Goal: Book appointment/travel/reservation

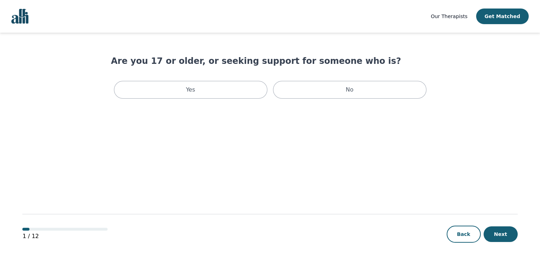
drag, startPoint x: 0, startPoint y: 0, endPoint x: 292, endPoint y: 126, distance: 317.9
click at [292, 126] on main "Are you 17 or older, or seeking support for someone who is? Yes No 1 / 12 Back …" at bounding box center [269, 146] width 494 height 227
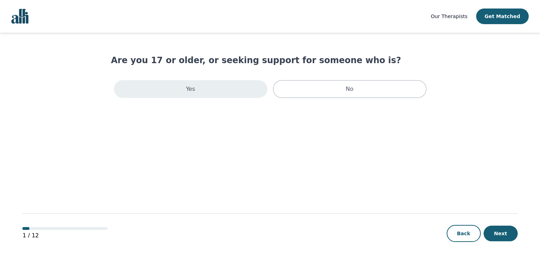
click at [222, 91] on div "Yes" at bounding box center [190, 89] width 153 height 18
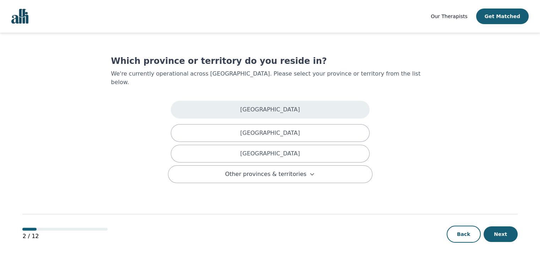
click at [254, 101] on div "Alberta" at bounding box center [270, 110] width 199 height 18
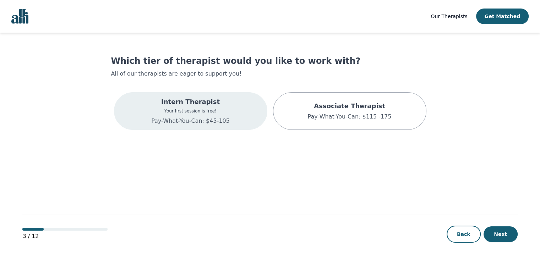
click at [238, 107] on div "Intern Therapist Your first session is free! Pay-What-You-Can: $45-105" at bounding box center [190, 111] width 153 height 38
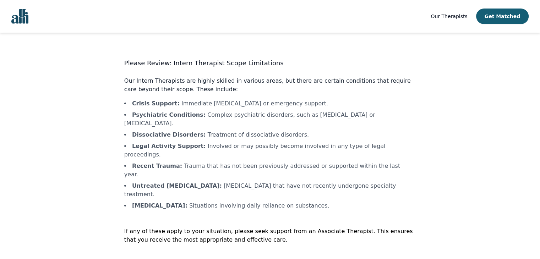
scroll to position [1, 0]
drag, startPoint x: 261, startPoint y: 148, endPoint x: 253, endPoint y: 151, distance: 8.3
click at [253, 161] on li "Recent Trauma : Trauma that has not been previously addressed or supported with…" at bounding box center [269, 169] width 291 height 17
click at [219, 181] on li "Untreated Personality Disorders : Personality disorders that have not recently …" at bounding box center [269, 189] width 291 height 17
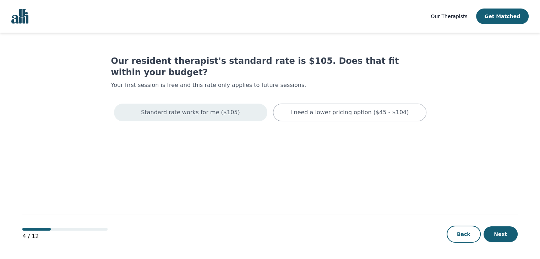
click at [190, 108] on p "Standard rate works for me ($105)" at bounding box center [190, 112] width 99 height 9
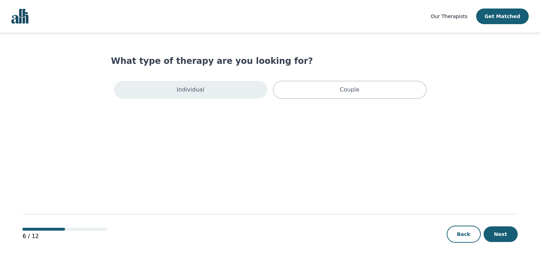
click at [205, 90] on div "Individual" at bounding box center [190, 90] width 153 height 18
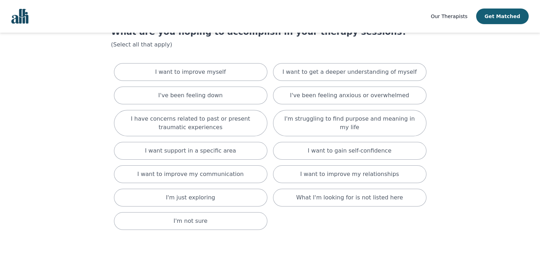
scroll to position [35, 0]
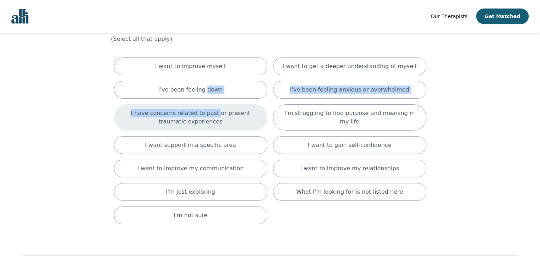
drag, startPoint x: 205, startPoint y: 90, endPoint x: 203, endPoint y: 113, distance: 22.8
click at [203, 113] on div "I want to improve myself I want to get a deeper understanding of myself I've be…" at bounding box center [270, 141] width 318 height 172
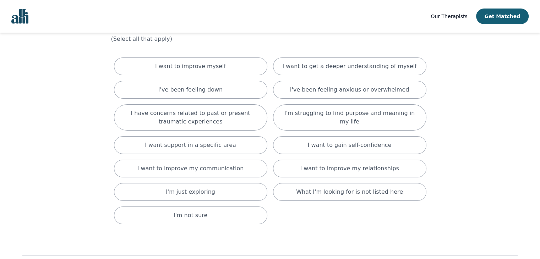
click at [76, 168] on main "What are you hoping to accomplish in your therapy sessions? (Select all that ap…" at bounding box center [269, 149] width 494 height 303
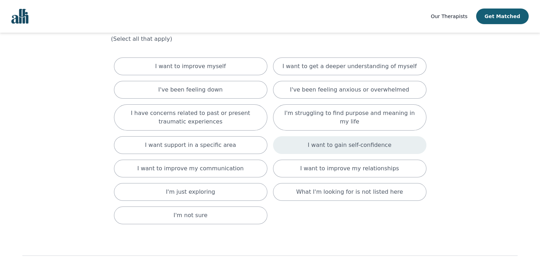
click at [328, 144] on p "I want to gain self-confidence" at bounding box center [350, 145] width 84 height 9
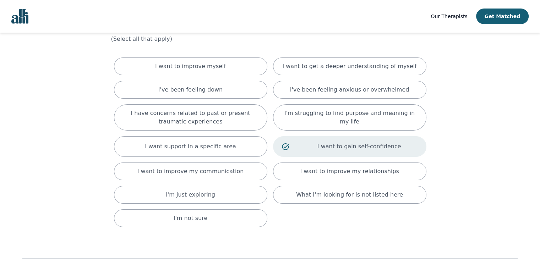
click at [328, 144] on p "I want to gain self-confidence" at bounding box center [359, 146] width 116 height 9
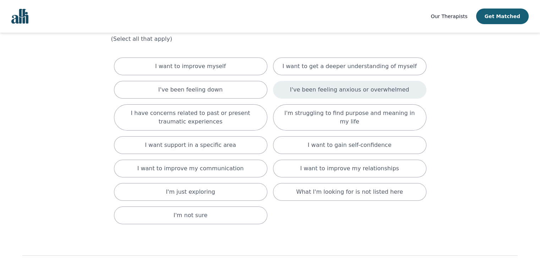
click at [326, 94] on div "I've been feeling anxious or overwhelmed" at bounding box center [349, 90] width 153 height 18
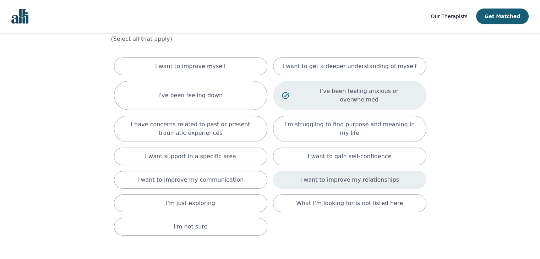
click at [326, 176] on p "I want to improve my relationships" at bounding box center [349, 180] width 99 height 9
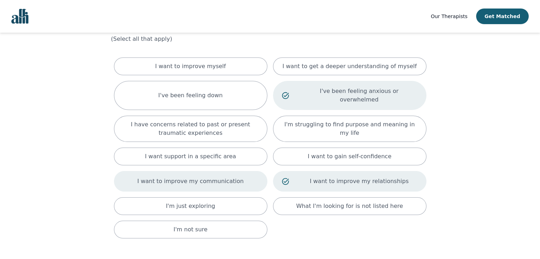
click at [243, 172] on div "I want to improve my communication" at bounding box center [190, 181] width 153 height 21
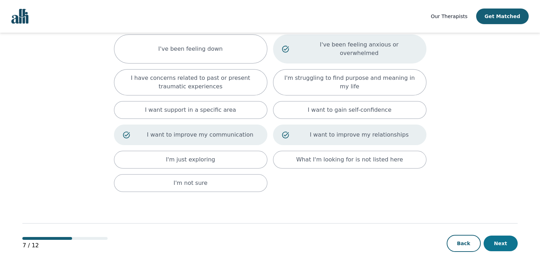
click at [505, 236] on button "Next" at bounding box center [500, 244] width 34 height 16
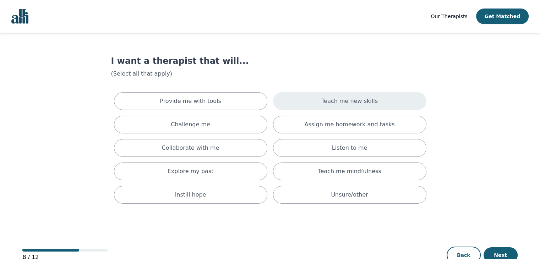
click at [348, 106] on div "Teach me new skills" at bounding box center [349, 101] width 153 height 18
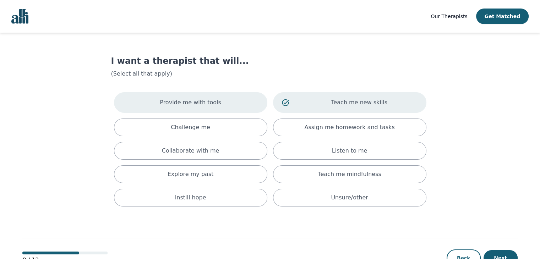
click at [194, 106] on p "Provide me with tools" at bounding box center [190, 102] width 61 height 9
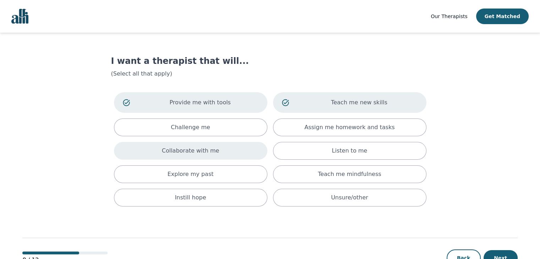
click at [214, 148] on p "Collaborate with me" at bounding box center [190, 151] width 57 height 9
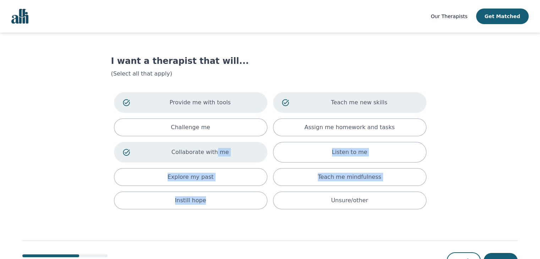
drag, startPoint x: 214, startPoint y: 148, endPoint x: 217, endPoint y: 217, distance: 69.3
click at [217, 217] on main "I want a therapist that will... (Select all that apply) Provide me with tools T…" at bounding box center [269, 160] width 494 height 254
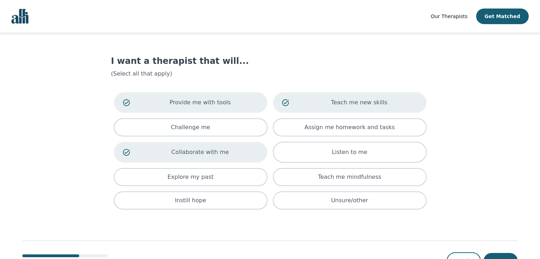
click at [236, 227] on div "8 / 12 Back Next" at bounding box center [269, 249] width 494 height 74
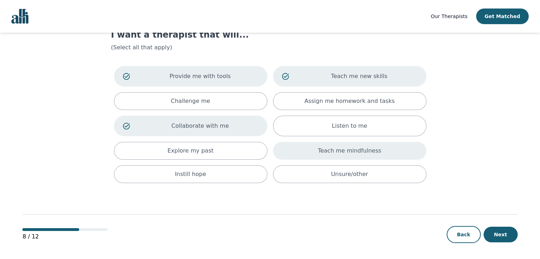
click at [377, 144] on div "Teach me mindfulness" at bounding box center [349, 151] width 153 height 18
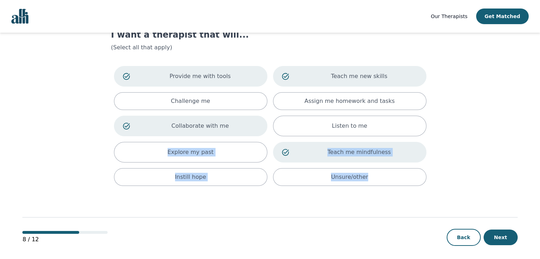
drag, startPoint x: 527, startPoint y: 216, endPoint x: 400, endPoint y: 137, distance: 149.2
click at [400, 137] on div "Our Therapists Get Matched I want a therapist that will... (Select all that app…" at bounding box center [270, 118] width 540 height 289
click at [467, 128] on main "I want a therapist that will... (Select all that apply) Provide me with tools T…" at bounding box center [269, 134] width 494 height 256
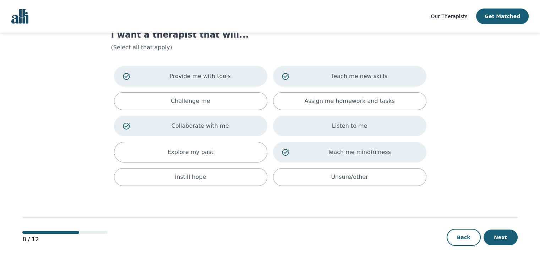
click at [394, 132] on div "Listen to me" at bounding box center [349, 126] width 153 height 21
click at [496, 230] on button "Next" at bounding box center [500, 238] width 34 height 16
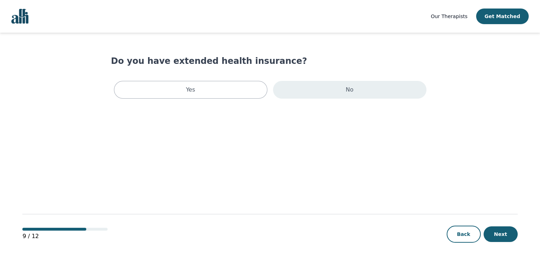
click at [343, 88] on div "No" at bounding box center [349, 90] width 153 height 18
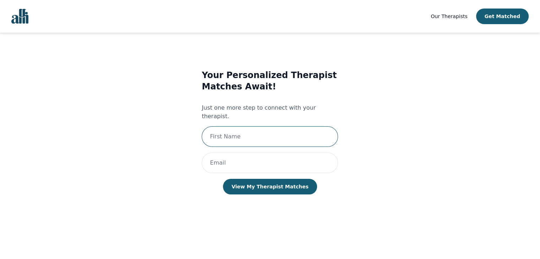
click at [289, 126] on input "text" at bounding box center [269, 136] width 136 height 21
type input "l"
type input "Agnes Agyare"
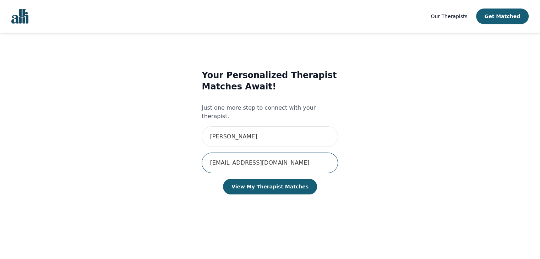
scroll to position [1, 0]
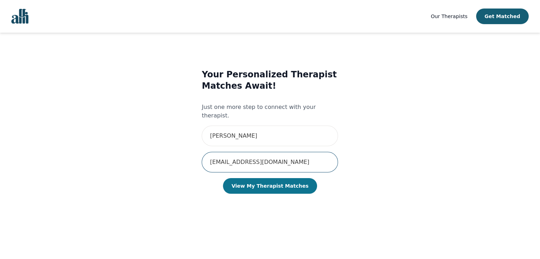
type input "agnesamadie@gmail.com"
click at [271, 182] on button "View My Therapist Matches" at bounding box center [270, 186] width 94 height 16
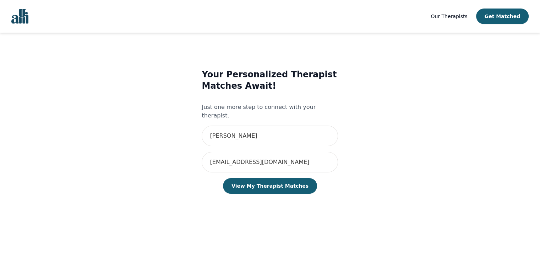
drag, startPoint x: 354, startPoint y: 189, endPoint x: 369, endPoint y: 141, distance: 49.8
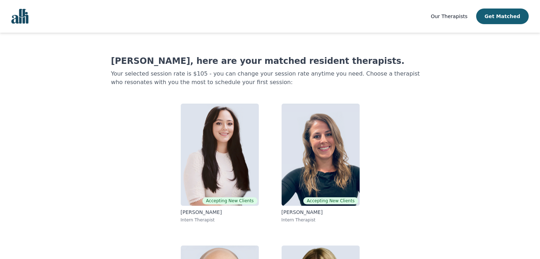
click at [413, 151] on div "Agnes Agyare, here are your matched resident therapists. Your selected session …" at bounding box center [270, 212] width 318 height 315
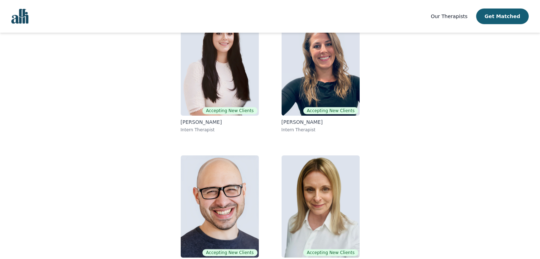
scroll to position [111, 0]
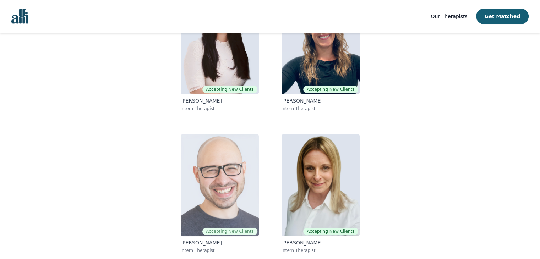
click at [220, 158] on img at bounding box center [220, 185] width 78 height 102
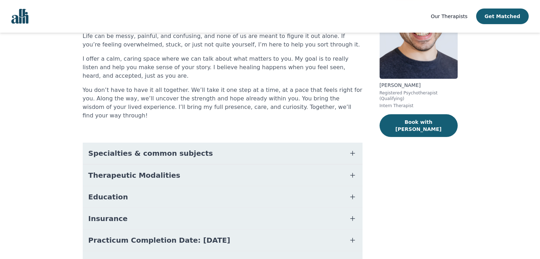
scroll to position [73, 0]
click at [123, 148] on span "Specialties & common subjects" at bounding box center [150, 153] width 125 height 10
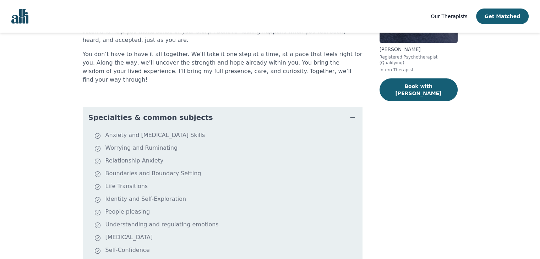
scroll to position [112, 0]
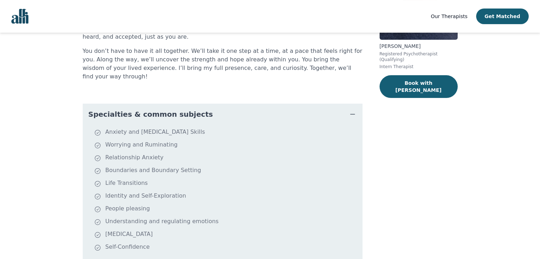
click at [122, 153] on li "Relationship Anxiety" at bounding box center [226, 158] width 265 height 10
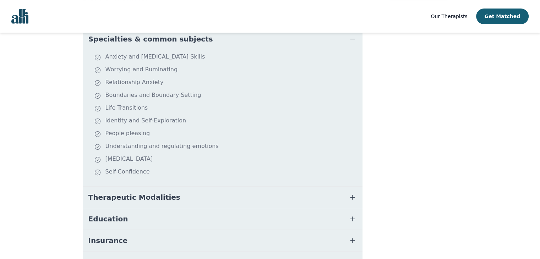
click at [138, 155] on li "Social Anxiety" at bounding box center [226, 160] width 265 height 10
drag, startPoint x: 132, startPoint y: 124, endPoint x: 170, endPoint y: 168, distance: 58.4
click at [170, 168] on ul "Anxiety and Stress Management Skills Worrying and Ruminating Relationship Anxie…" at bounding box center [222, 118] width 274 height 131
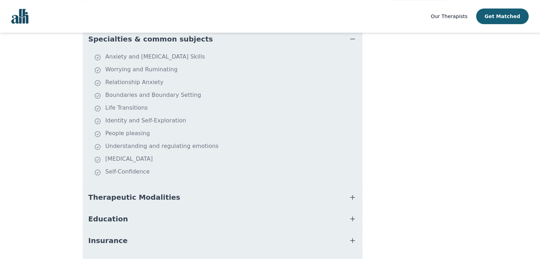
click at [103, 105] on ul "Anxiety and Stress Management Skills Worrying and Ruminating Relationship Anxie…" at bounding box center [222, 118] width 274 height 131
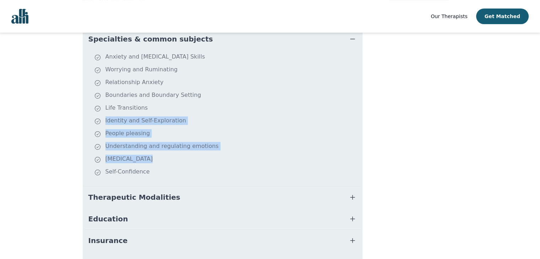
drag, startPoint x: 103, startPoint y: 105, endPoint x: 128, endPoint y: 153, distance: 54.1
click at [128, 153] on ul "Anxiety and Stress Management Skills Worrying and Ruminating Relationship Anxie…" at bounding box center [222, 118] width 274 height 131
click at [128, 155] on li "Social Anxiety" at bounding box center [226, 160] width 265 height 10
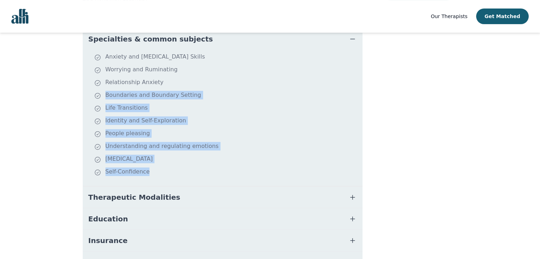
drag, startPoint x: 104, startPoint y: 90, endPoint x: 165, endPoint y: 169, distance: 100.2
click at [165, 169] on ul "Anxiety and Stress Management Skills Worrying and Ruminating Relationship Anxie…" at bounding box center [222, 118] width 274 height 131
click at [130, 93] on ul "Anxiety and Stress Management Skills Worrying and Ruminating Relationship Anxie…" at bounding box center [222, 118] width 274 height 131
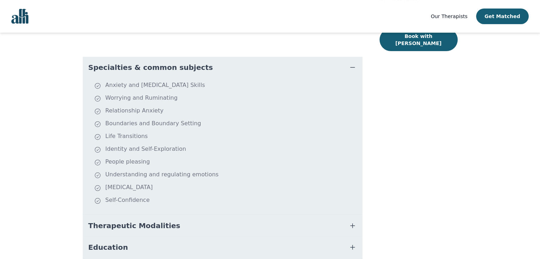
scroll to position [204, 0]
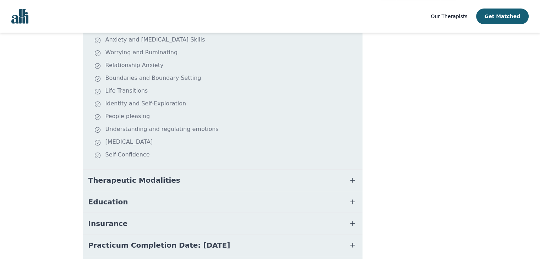
click at [162, 177] on button "Therapeutic Modalities" at bounding box center [223, 180] width 280 height 21
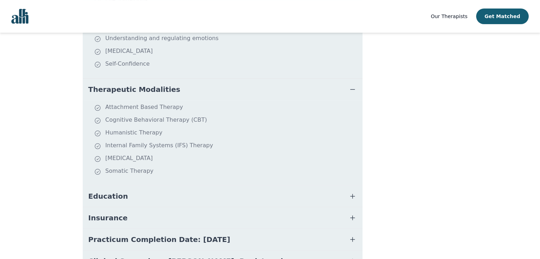
scroll to position [333, 0]
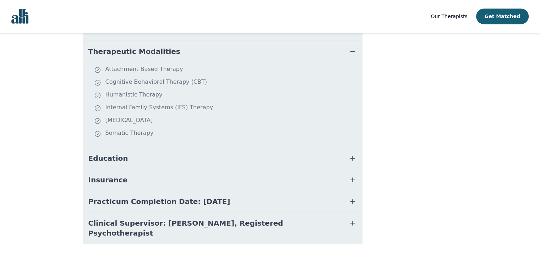
click at [116, 175] on span "Insurance" at bounding box center [107, 180] width 39 height 10
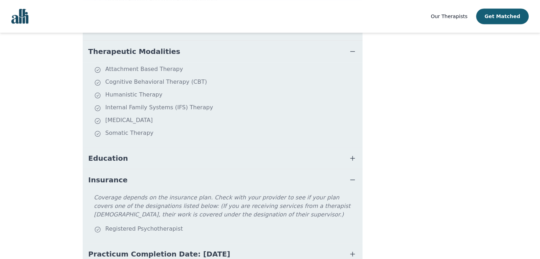
click at [116, 175] on span "Insurance" at bounding box center [107, 180] width 39 height 10
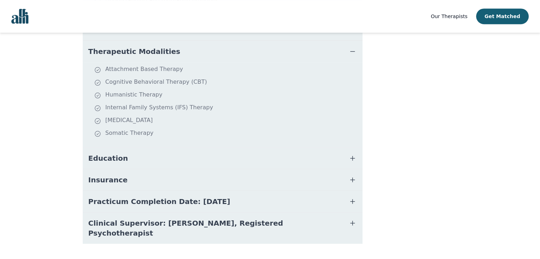
click at [116, 175] on span "Insurance" at bounding box center [107, 180] width 39 height 10
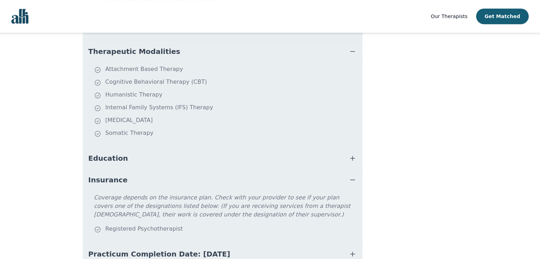
click at [116, 175] on span "Insurance" at bounding box center [107, 180] width 39 height 10
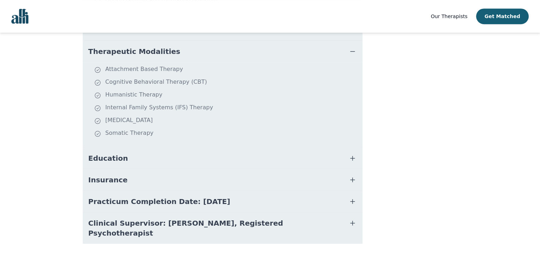
click at [126, 150] on button "Education" at bounding box center [223, 158] width 280 height 21
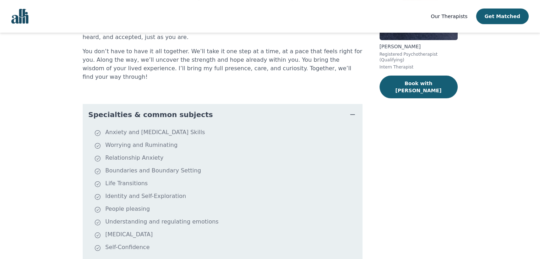
scroll to position [0, 0]
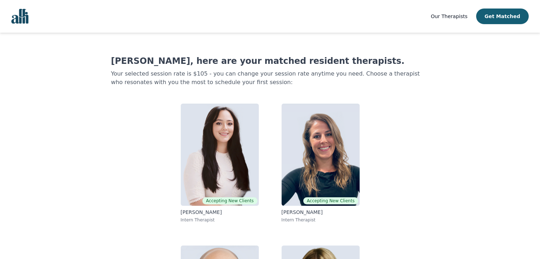
scroll to position [97, 0]
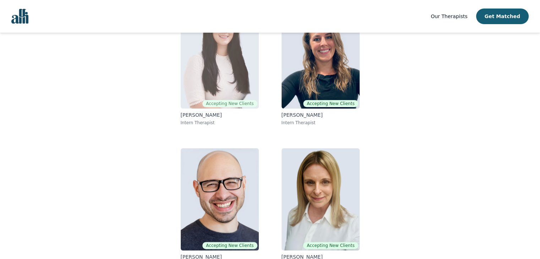
click at [225, 96] on img at bounding box center [220, 57] width 78 height 102
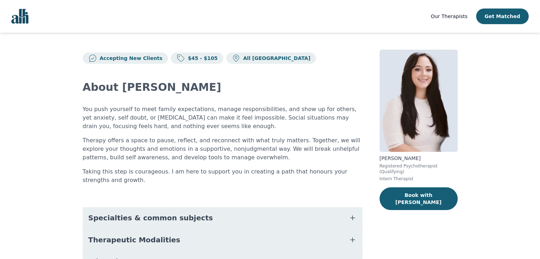
click at [145, 141] on p "Therapy offers a space to pause, reflect, and reconnect with what truly matters…" at bounding box center [223, 149] width 280 height 26
click at [106, 142] on p "Therapy offers a space to pause, reflect, and reconnect with what truly matters…" at bounding box center [223, 149] width 280 height 26
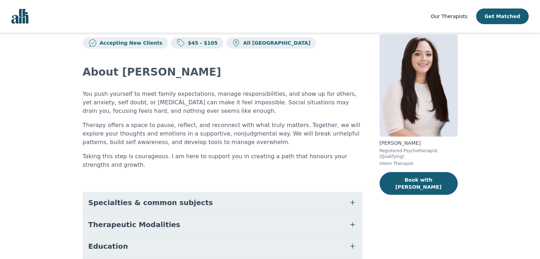
scroll to position [21, 0]
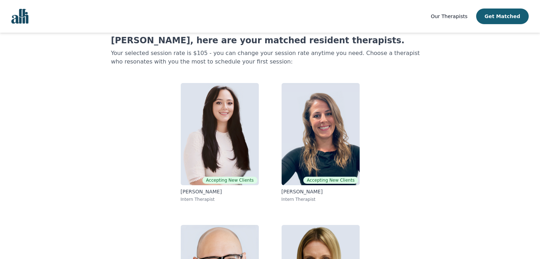
scroll to position [97, 0]
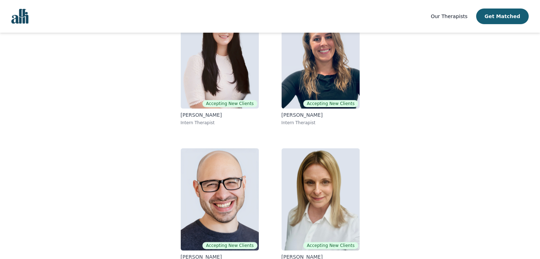
click at [274, 79] on div "Accepting New Clients Gloria Zambrano Intern Therapist Accepting New Clients Ra…" at bounding box center [270, 137] width 272 height 272
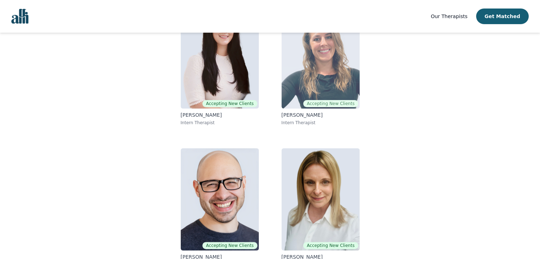
click at [299, 83] on img at bounding box center [320, 57] width 78 height 102
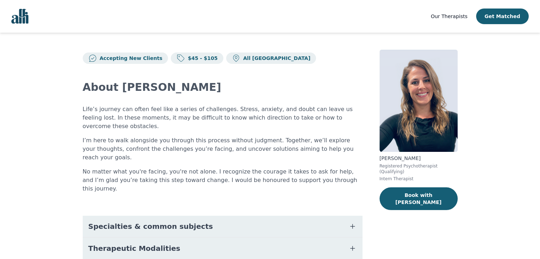
click at [230, 167] on p "No matter what you're facing, you're not alone. I recognize the courage it take…" at bounding box center [223, 180] width 280 height 26
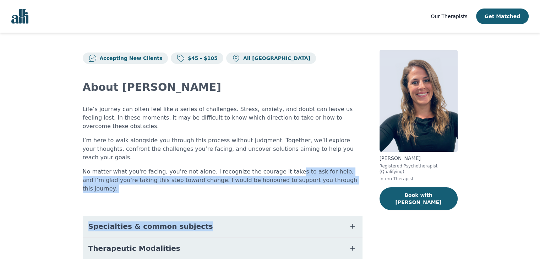
drag, startPoint x: 232, startPoint y: 184, endPoint x: 278, endPoint y: 155, distance: 54.6
click at [278, 155] on div "About Rachel Life’s journey can often feel like a series of challenges. Stress,…" at bounding box center [223, 218] width 280 height 309
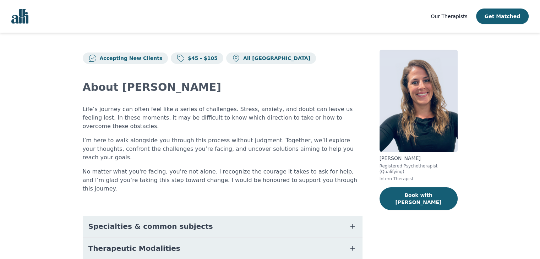
click at [232, 167] on p "No matter what you're facing, you're not alone. I recognize the courage it take…" at bounding box center [223, 180] width 280 height 26
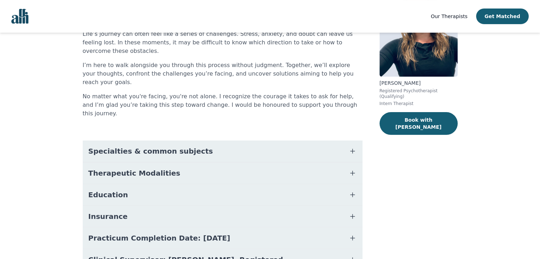
scroll to position [75, 0]
click at [187, 146] on span "Specialties & common subjects" at bounding box center [150, 151] width 125 height 10
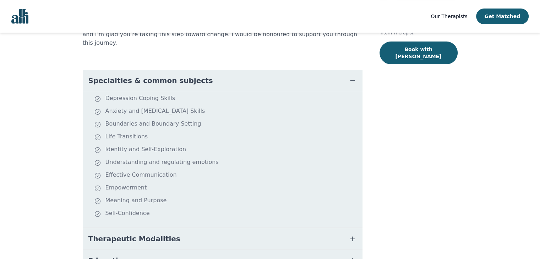
scroll to position [158, 0]
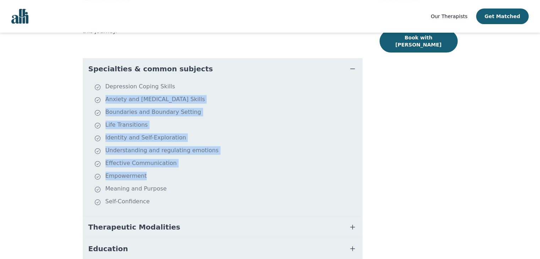
drag, startPoint x: 105, startPoint y: 74, endPoint x: 158, endPoint y: 168, distance: 108.3
click at [158, 168] on ul "Depression Coping Skills Anxiety and Stress Management Skills Boundaries and Bo…" at bounding box center [222, 147] width 274 height 131
click at [158, 184] on li "Meaning and Purpose" at bounding box center [226, 189] width 265 height 10
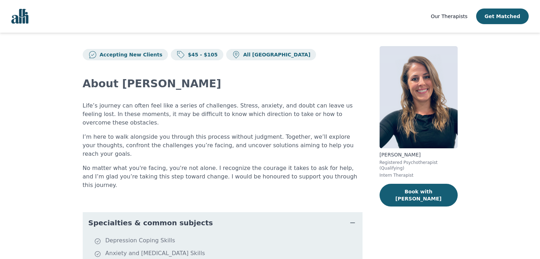
scroll to position [2, 0]
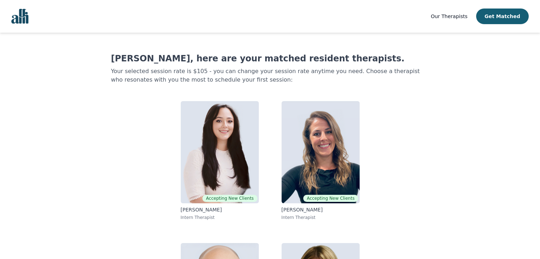
scroll to position [97, 0]
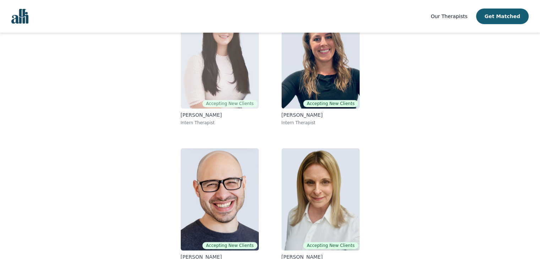
click at [227, 85] on img at bounding box center [220, 57] width 78 height 102
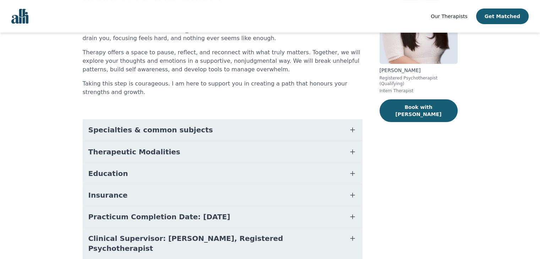
scroll to position [112, 0]
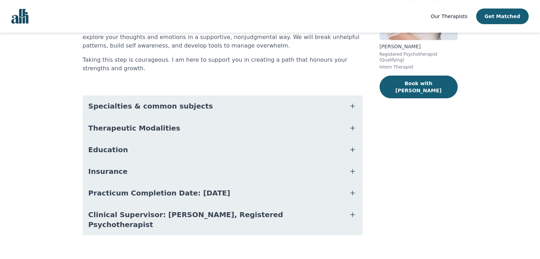
click at [168, 104] on span "Specialties & common subjects" at bounding box center [150, 106] width 125 height 10
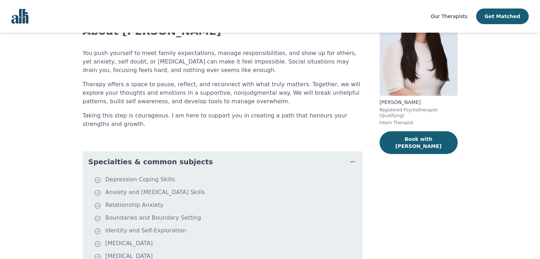
scroll to position [56, 0]
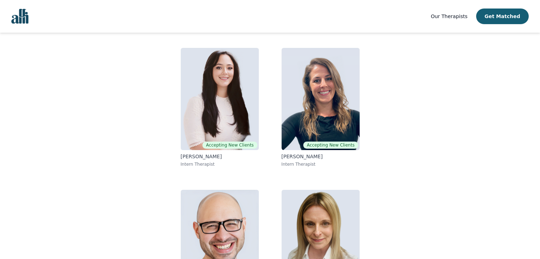
scroll to position [97, 0]
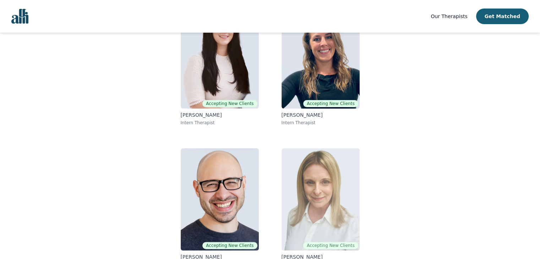
click at [315, 195] on img at bounding box center [320, 199] width 78 height 102
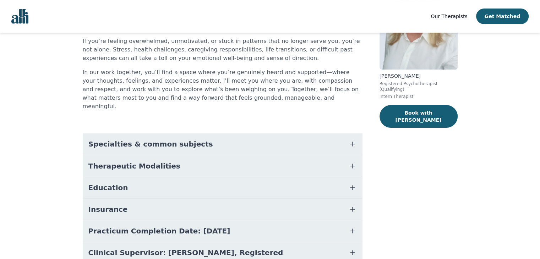
scroll to position [83, 0]
click at [300, 133] on button "Specialties & common subjects" at bounding box center [223, 143] width 280 height 21
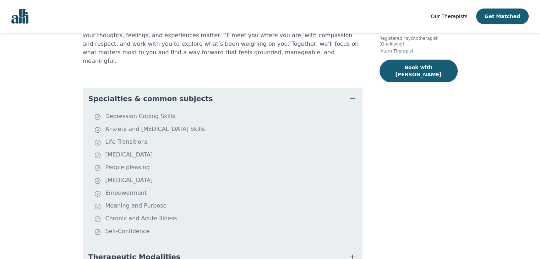
scroll to position [128, 0]
click at [113, 138] on li "Life Transitions" at bounding box center [226, 143] width 265 height 10
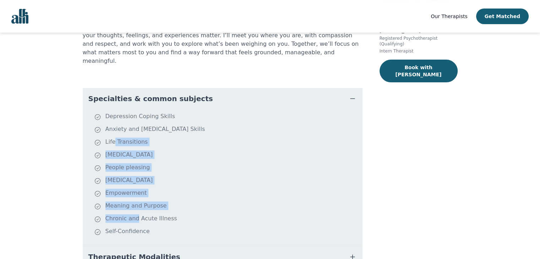
drag, startPoint x: 113, startPoint y: 135, endPoint x: 133, endPoint y: 213, distance: 80.8
click at [133, 213] on ul "Depression Coping Skills Anxiety and Stress Management Skills Life Transitions …" at bounding box center [222, 177] width 274 height 131
click at [133, 214] on li "Chronic and Acute Illness" at bounding box center [226, 219] width 265 height 10
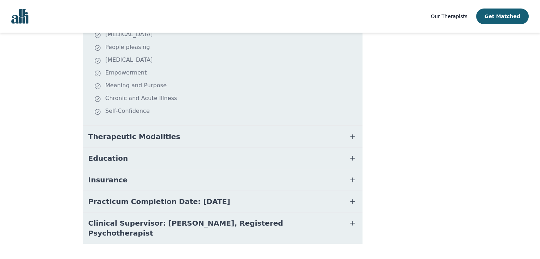
scroll to position [151, 0]
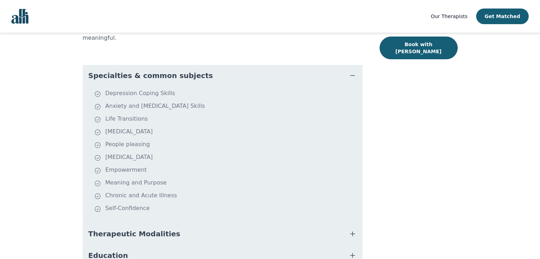
click at [192, 71] on button "Specialties & common subjects" at bounding box center [223, 75] width 280 height 21
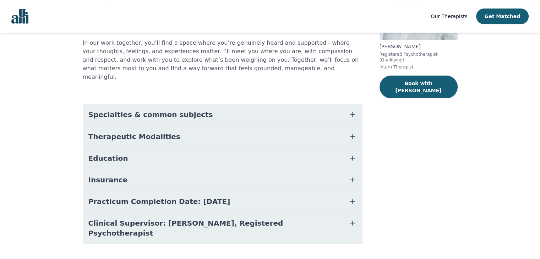
scroll to position [0, 0]
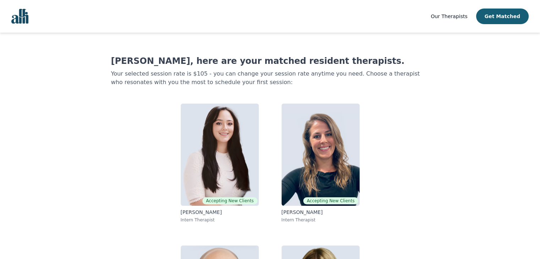
scroll to position [97, 0]
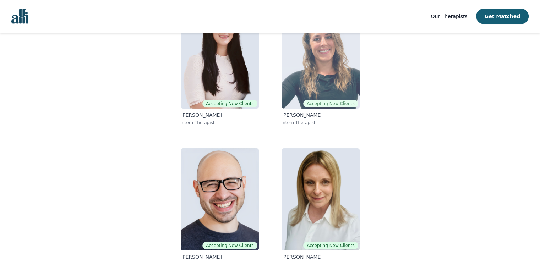
click at [294, 81] on img at bounding box center [320, 57] width 78 height 102
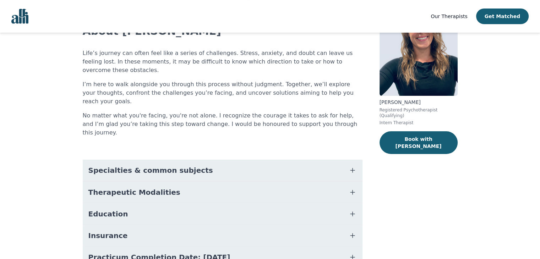
scroll to position [60, 0]
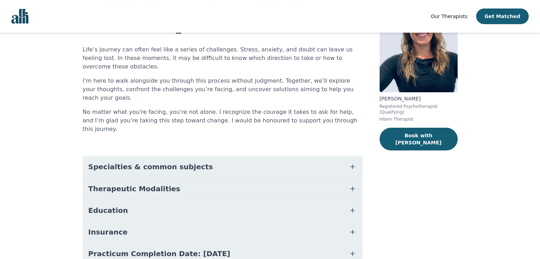
scroll to position [95, 0]
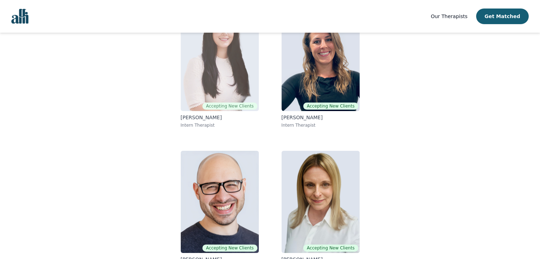
click at [209, 95] on img at bounding box center [220, 60] width 78 height 102
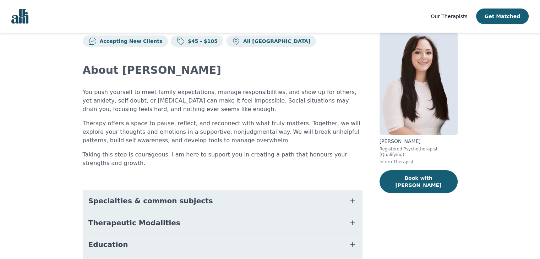
scroll to position [18, 0]
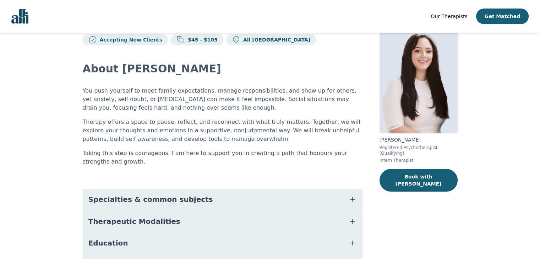
click at [233, 141] on p "Therapy offers a space to pause, reflect, and reconnect with what truly matters…" at bounding box center [223, 131] width 280 height 26
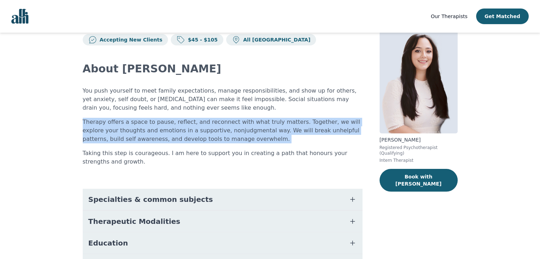
click at [233, 141] on p "Therapy offers a space to pause, reflect, and reconnect with what truly matters…" at bounding box center [223, 131] width 280 height 26
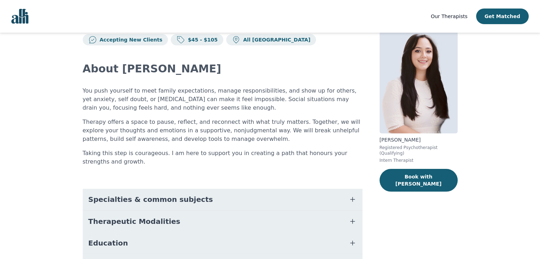
click at [259, 96] on p "You push yourself to meet family expectations, manage responsibilities, and sho…" at bounding box center [223, 100] width 280 height 26
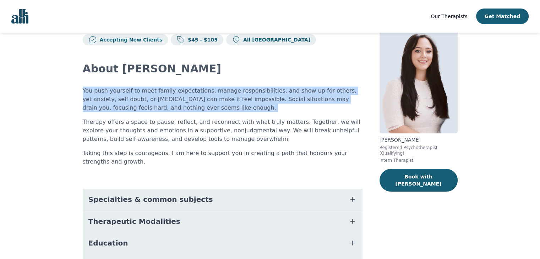
click at [259, 96] on p "You push yourself to meet family expectations, manage responsibilities, and sho…" at bounding box center [223, 100] width 280 height 26
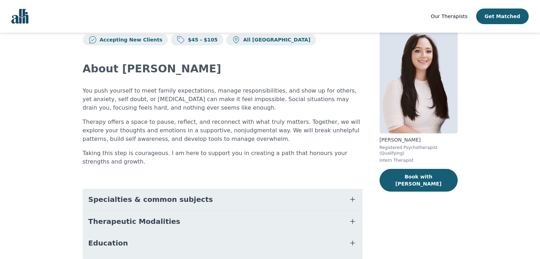
click at [265, 131] on p "Therapy offers a space to pause, reflect, and reconnect with what truly matters…" at bounding box center [223, 131] width 280 height 26
click at [244, 159] on p "Taking this step is courageous. I am here to support you in creating a path tha…" at bounding box center [223, 157] width 280 height 17
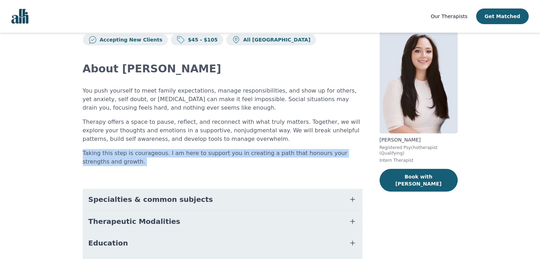
click at [244, 159] on p "Taking this step is courageous. I am here to support you in creating a path tha…" at bounding box center [223, 157] width 280 height 17
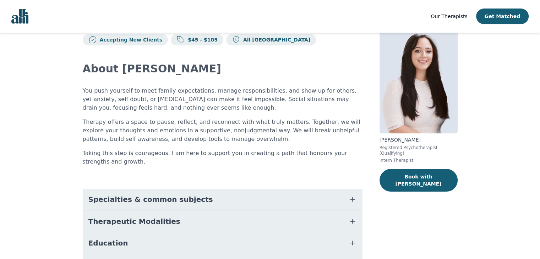
click at [236, 133] on p "Therapy offers a space to pause, reflect, and reconnect with what truly matters…" at bounding box center [223, 131] width 280 height 26
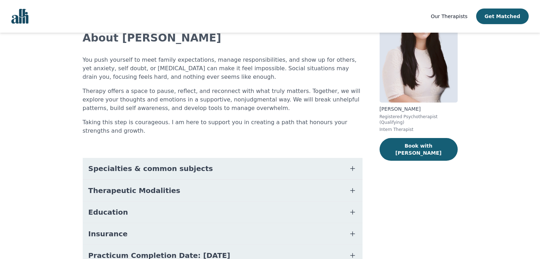
scroll to position [51, 0]
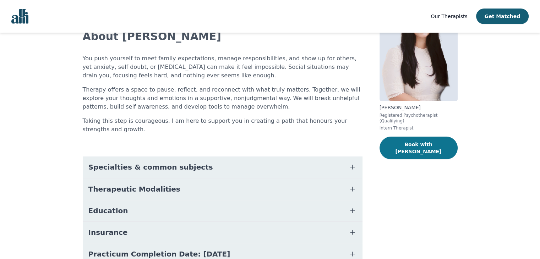
click at [414, 140] on button "Book with Gloria" at bounding box center [418, 148] width 78 height 23
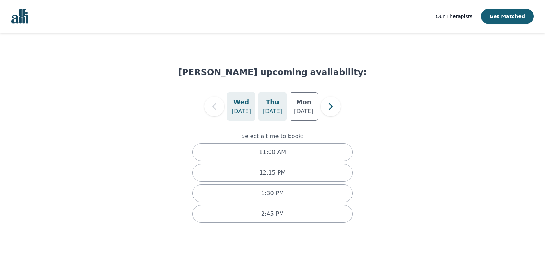
click at [279, 112] on p "Sep 4" at bounding box center [272, 111] width 19 height 9
click at [308, 110] on p "Sep 8" at bounding box center [303, 111] width 19 height 9
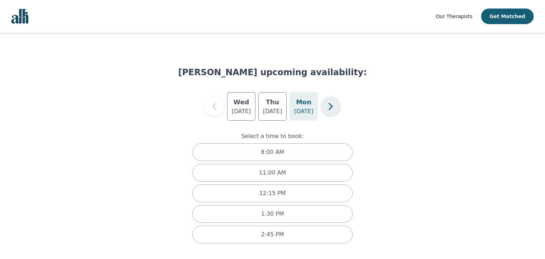
click at [336, 107] on icon "button" at bounding box center [331, 106] width 14 height 14
click at [309, 107] on p "Sep 11" at bounding box center [303, 111] width 19 height 9
click at [269, 106] on h5 "Wed" at bounding box center [273, 102] width 16 height 10
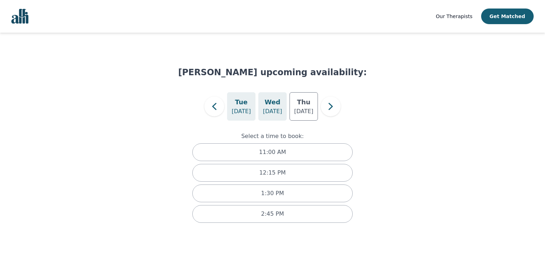
click at [241, 98] on h5 "Tue" at bounding box center [241, 102] width 12 height 10
click at [325, 111] on icon "button" at bounding box center [331, 106] width 14 height 14
click at [218, 108] on icon "button" at bounding box center [214, 106] width 14 height 14
click at [333, 105] on icon "button" at bounding box center [331, 106] width 14 height 14
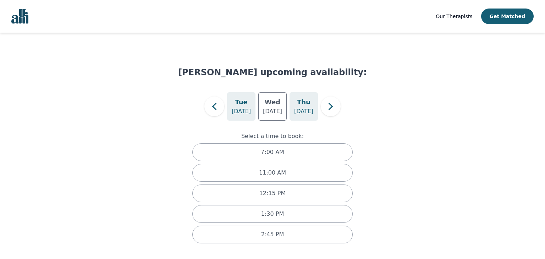
click at [309, 100] on div "Thu Sep 11" at bounding box center [303, 106] width 28 height 28
click at [333, 104] on icon "button" at bounding box center [331, 106] width 14 height 14
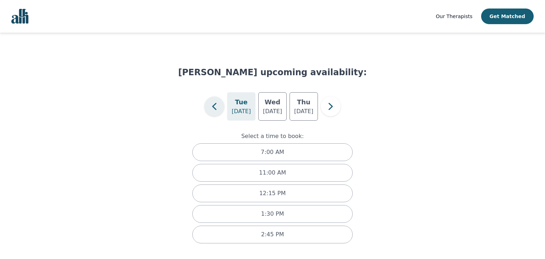
click at [218, 109] on icon "button" at bounding box center [214, 106] width 14 height 14
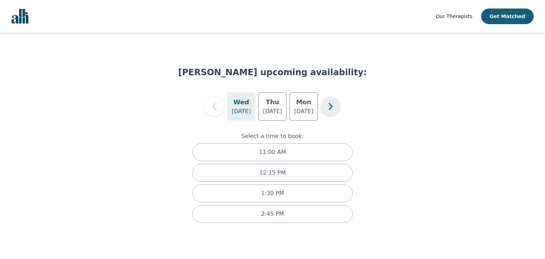
click at [326, 110] on icon "button" at bounding box center [331, 106] width 14 height 14
click at [338, 105] on button "button" at bounding box center [331, 106] width 20 height 20
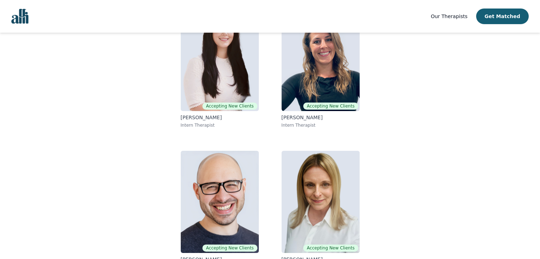
scroll to position [111, 0]
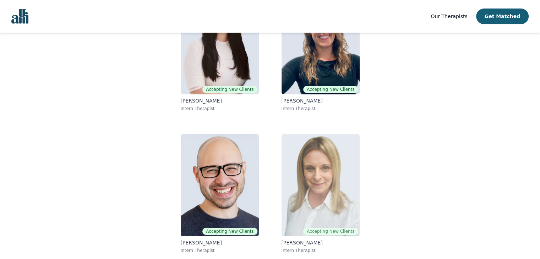
click at [326, 163] on img at bounding box center [320, 185] width 78 height 102
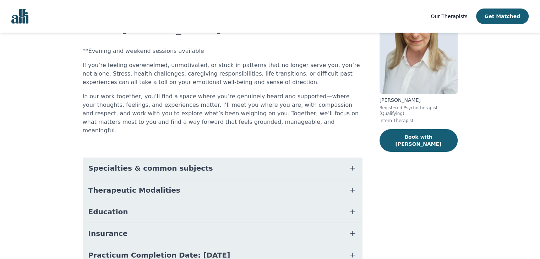
scroll to position [112, 0]
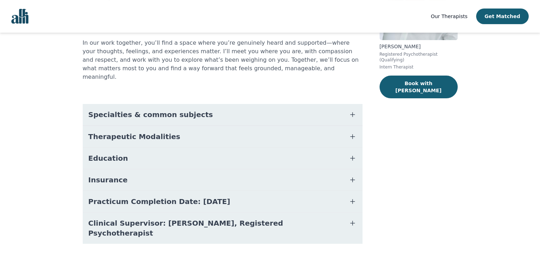
click at [182, 111] on button "Specialties & common subjects" at bounding box center [223, 114] width 280 height 21
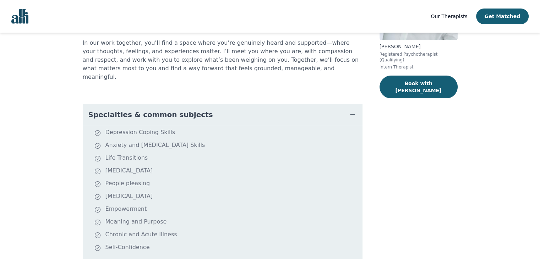
click at [182, 111] on button "Specialties & common subjects" at bounding box center [223, 114] width 280 height 21
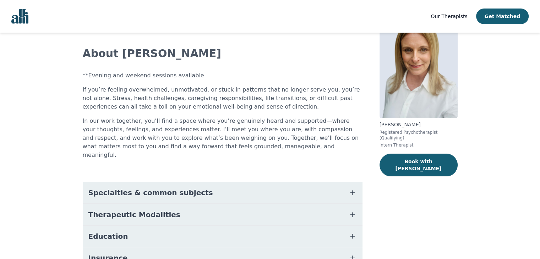
scroll to position [0, 0]
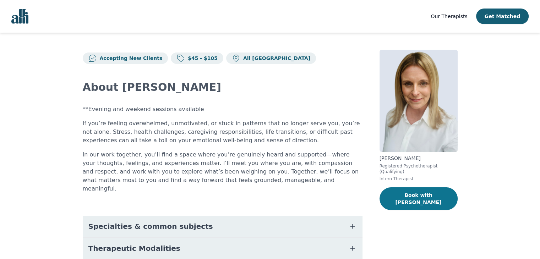
click at [425, 190] on button "Book with Megan" at bounding box center [418, 198] width 78 height 23
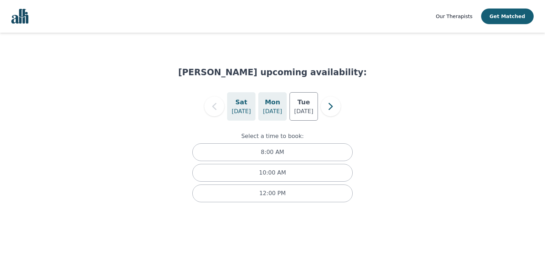
click at [268, 108] on p "Aug 25" at bounding box center [272, 111] width 19 height 9
click at [307, 117] on div "Tue Aug 26" at bounding box center [303, 106] width 28 height 28
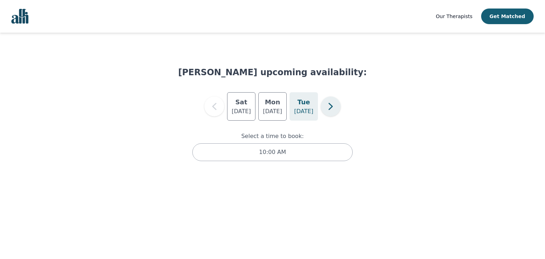
click at [332, 107] on icon "button" at bounding box center [330, 106] width 4 height 7
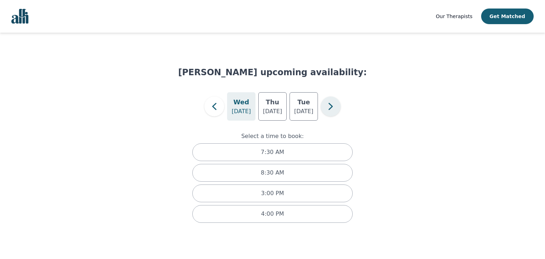
click at [332, 107] on icon "button" at bounding box center [330, 106] width 4 height 7
click at [327, 103] on icon "button" at bounding box center [331, 106] width 14 height 14
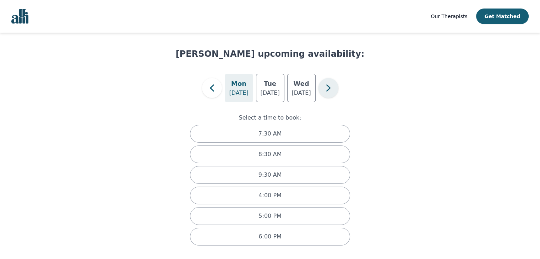
click at [331, 87] on icon "button" at bounding box center [328, 88] width 14 height 14
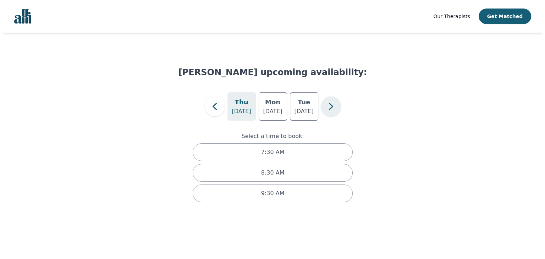
scroll to position [0, 0]
click at [216, 105] on icon "button" at bounding box center [214, 106] width 14 height 14
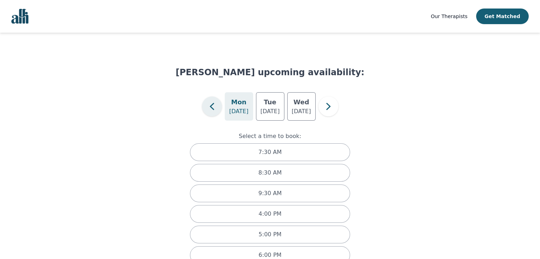
click at [216, 105] on icon "button" at bounding box center [212, 106] width 14 height 14
click at [216, 105] on icon "button" at bounding box center [214, 106] width 14 height 14
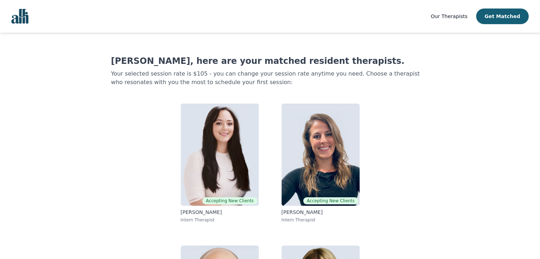
click at [18, 17] on img "Global" at bounding box center [19, 16] width 17 height 15
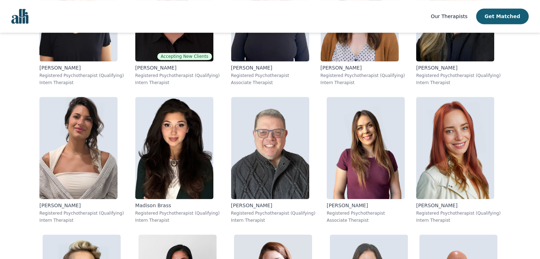
scroll to position [645, 0]
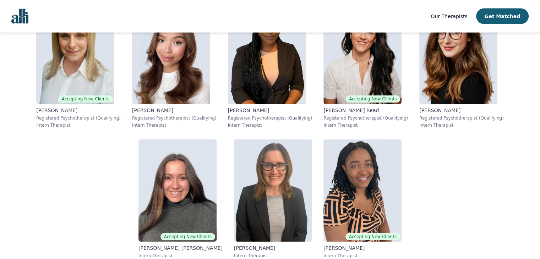
scroll to position [4323, 0]
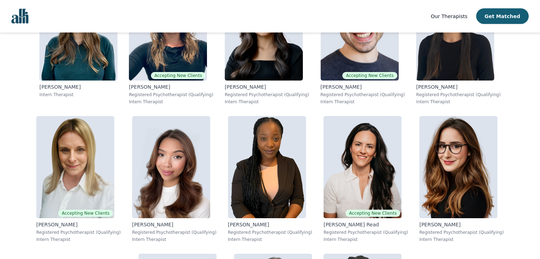
scroll to position [4146, 0]
